Goal: Use online tool/utility: Utilize a website feature to perform a specific function

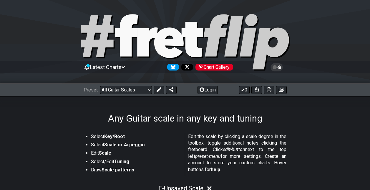
select select "/guitar-scales"
select select "Minor / Aeolian"
select select "E"
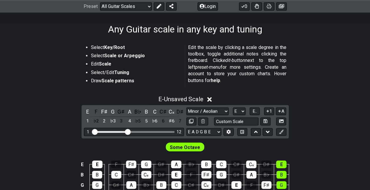
scroll to position [118, 0]
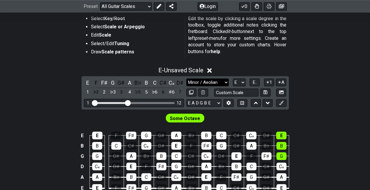
click at [226, 79] on select "Minor Pentatonic Root Minor Pentatonic Major Pentatonic Minor Blues Major Blues…" at bounding box center [207, 82] width 42 height 8
click at [186, 78] on select "Minor Pentatonic Root Minor Pentatonic Major Pentatonic Minor Blues Major Blues…" at bounding box center [207, 82] width 42 height 8
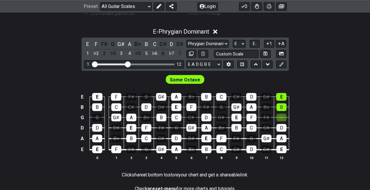
scroll to position [147, 0]
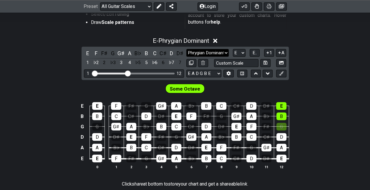
click at [201, 52] on select "Minor Pentatonic Root Minor Pentatonic Major Pentatonic Minor Blues Major Blues…" at bounding box center [207, 53] width 42 height 8
click at [186, 49] on select "Minor Pentatonic Root Minor Pentatonic Major Pentatonic Minor Blues Major Blues…" at bounding box center [207, 53] width 42 height 8
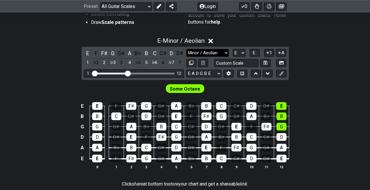
click at [210, 54] on select "Minor Pentatonic Root Minor Pentatonic Major Pentatonic Minor Blues Major Blues…" at bounding box center [207, 53] width 42 height 8
click at [186, 49] on select "Minor Pentatonic Root Minor Pentatonic Major Pentatonic Minor Blues Major Blues…" at bounding box center [207, 53] width 42 height 8
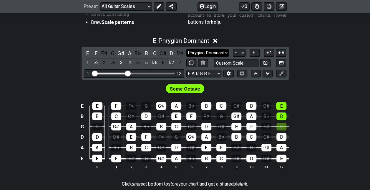
click at [222, 49] on select "Minor Pentatonic Root Minor Pentatonic Major Pentatonic Minor Blues Major Blues…" at bounding box center [207, 53] width 42 height 8
select select "Minor / Aeolian"
click at [186, 49] on select "Minor Pentatonic Root Minor Pentatonic Major Pentatonic Minor Blues Major Blues…" at bounding box center [207, 53] width 42 height 8
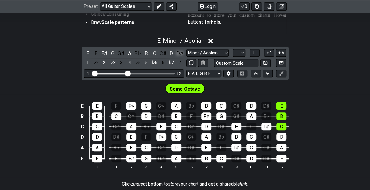
click at [180, 51] on div "D♯" at bounding box center [180, 53] width 8 height 8
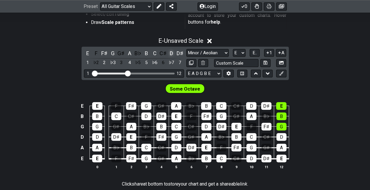
click at [174, 51] on div "D" at bounding box center [172, 53] width 8 height 8
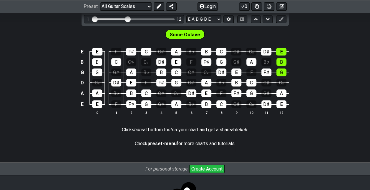
scroll to position [172, 0]
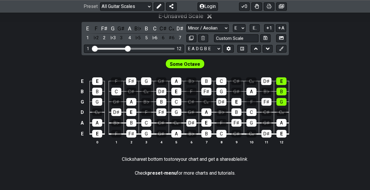
click at [211, 16] on icon at bounding box center [209, 16] width 4 height 4
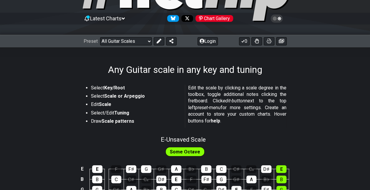
scroll to position [196, 0]
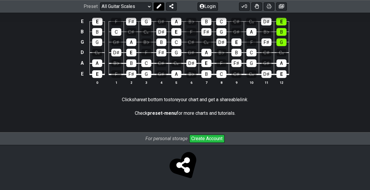
click at [156, 4] on button at bounding box center [159, 6] width 11 height 8
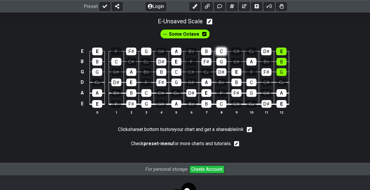
scroll to position [137, 0]
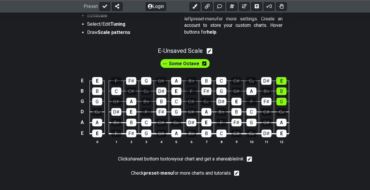
click at [210, 50] on icon at bounding box center [210, 51] width 6 height 6
select select "Minor / Aeolian"
select select "E"
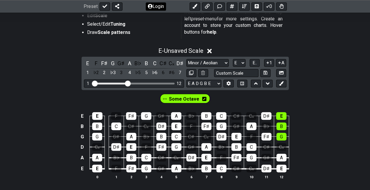
click at [148, 8] on icon at bounding box center [150, 6] width 5 height 5
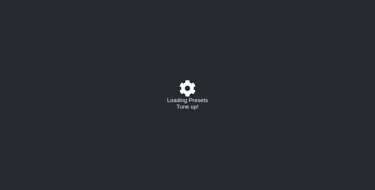
select select "/guitar-scales"
select select "E"
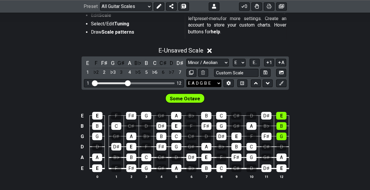
scroll to position [147, 0]
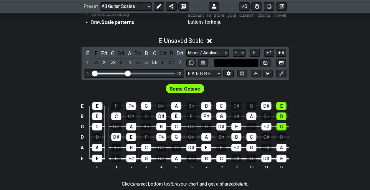
click at [248, 62] on input "text" at bounding box center [236, 63] width 45 height 8
type input "E Harmonic Minor"
click at [304, 97] on div "E E F F♯ G G♯ A B♭ B C C♯ D D♯ E B B C C♯ D D♯ E F F♯ G G♯ A B♭ B G G G♯ A B♭ B…" at bounding box center [185, 135] width 370 height 83
click at [268, 65] on button at bounding box center [265, 63] width 10 height 8
select select "E Harmonic Minor"
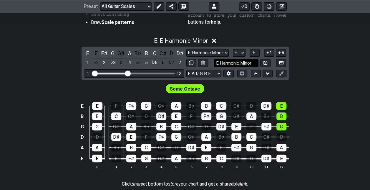
click at [220, 62] on input "E Harmonic Minor" at bounding box center [236, 63] width 45 height 8
type input "Harmonic Minor"
click at [267, 62] on icon at bounding box center [266, 62] width 4 height 4
select select "Harmonic Minor"
click at [280, 10] on button at bounding box center [281, 6] width 11 height 8
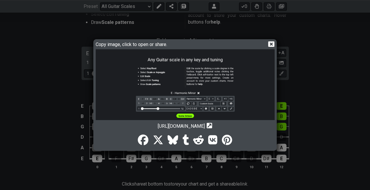
click at [274, 43] on icon at bounding box center [271, 44] width 6 height 6
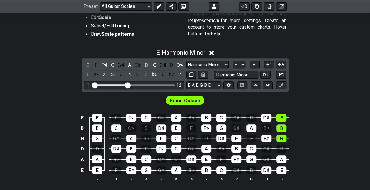
scroll to position [118, 0]
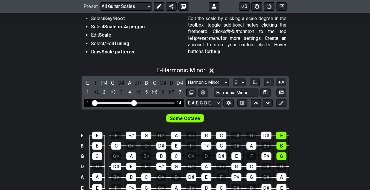
drag, startPoint x: 129, startPoint y: 103, endPoint x: 133, endPoint y: 103, distance: 3.5
click at [133, 102] on input "Visible fret range" at bounding box center [134, 102] width 84 height 0
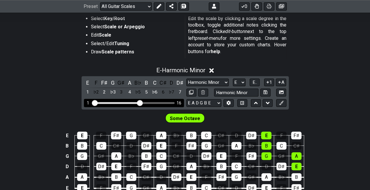
drag, startPoint x: 133, startPoint y: 103, endPoint x: 140, endPoint y: 103, distance: 7.1
click at [140, 102] on input "Visible fret range" at bounding box center [134, 102] width 84 height 0
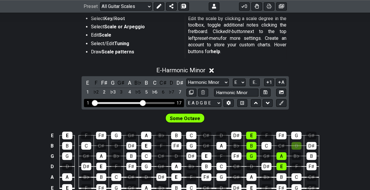
drag, startPoint x: 140, startPoint y: 103, endPoint x: 143, endPoint y: 104, distance: 3.1
click at [143, 102] on input "Visible fret range" at bounding box center [134, 102] width 84 height 0
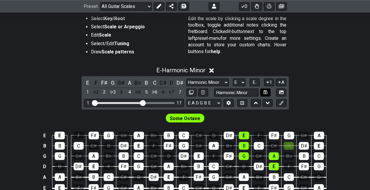
click at [270, 94] on button at bounding box center [265, 92] width 10 height 8
click at [184, 8] on icon at bounding box center [184, 6] width 4 height 5
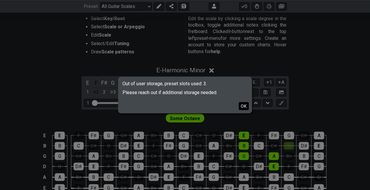
click at [241, 108] on button "OK" at bounding box center [244, 106] width 10 height 8
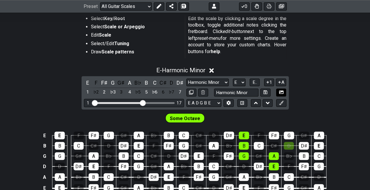
click at [285, 93] on button at bounding box center [281, 92] width 10 height 8
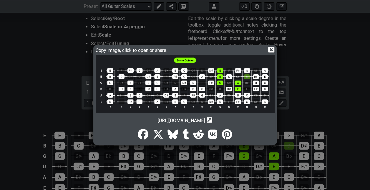
click at [212, 120] on icon "Copy url to clipboard" at bounding box center [210, 120] width 6 height 6
click at [212, 119] on icon at bounding box center [210, 120] width 6 height 6
click at [184, 84] on img at bounding box center [185, 84] width 179 height 58
